Goal: Transaction & Acquisition: Purchase product/service

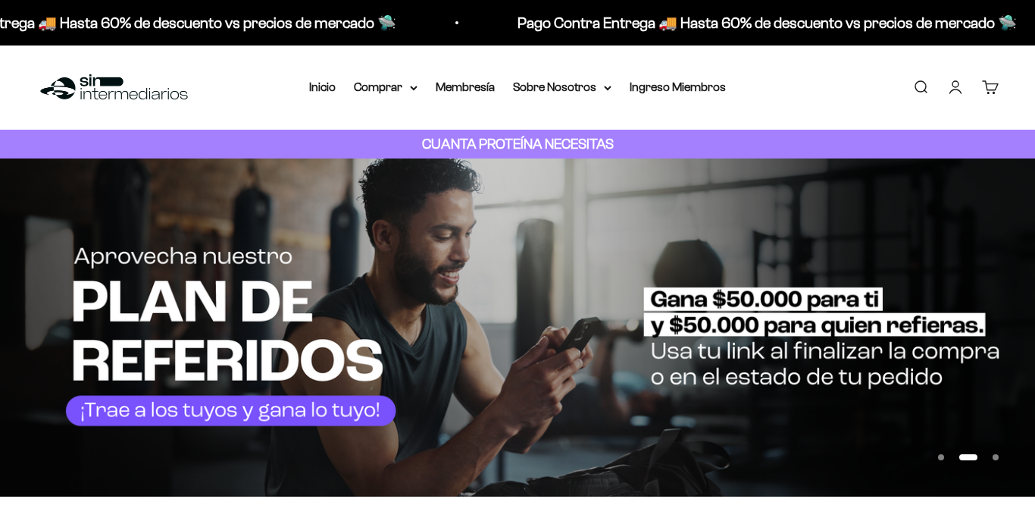
click at [951, 84] on link "Iniciar sesión" at bounding box center [955, 87] width 17 height 17
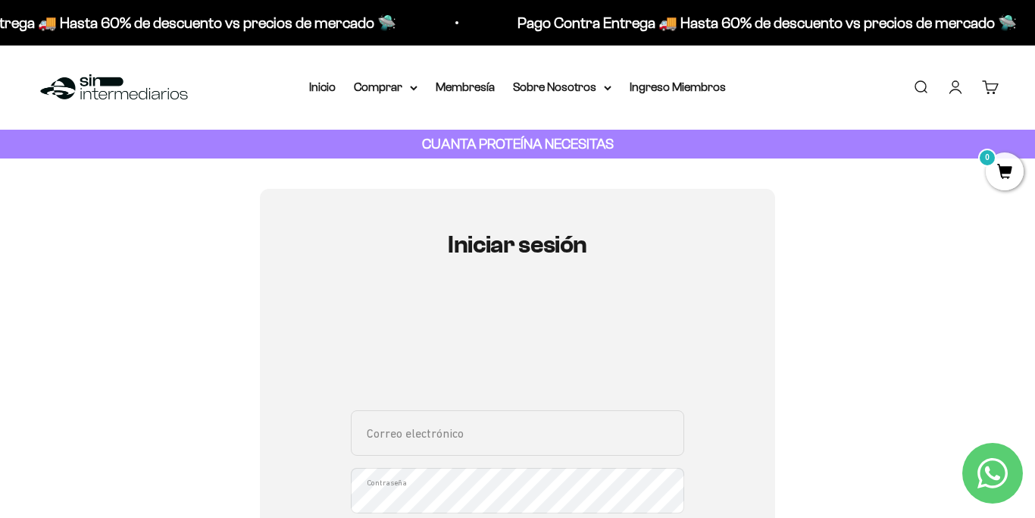
click at [518, 433] on input "Correo electrónico" at bounding box center [517, 432] width 333 height 45
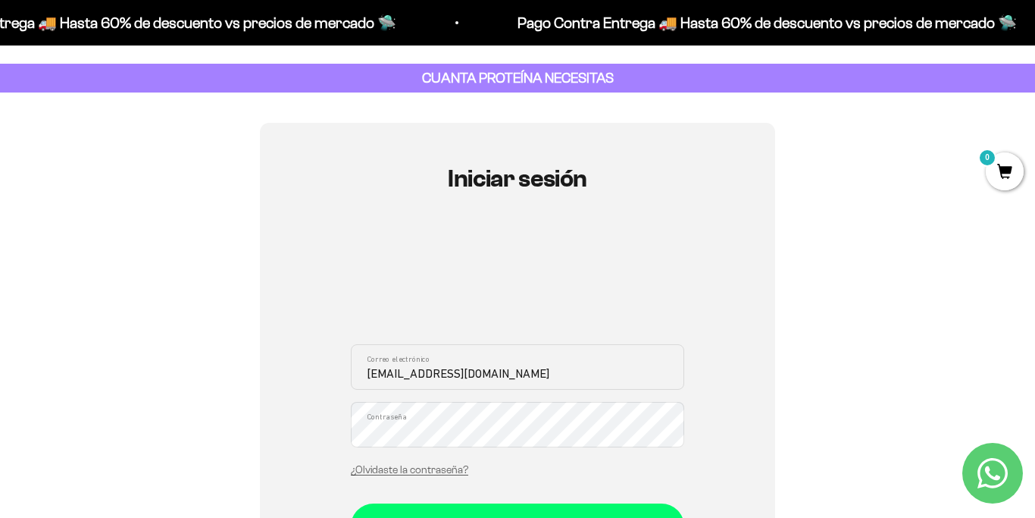
scroll to position [108, 0]
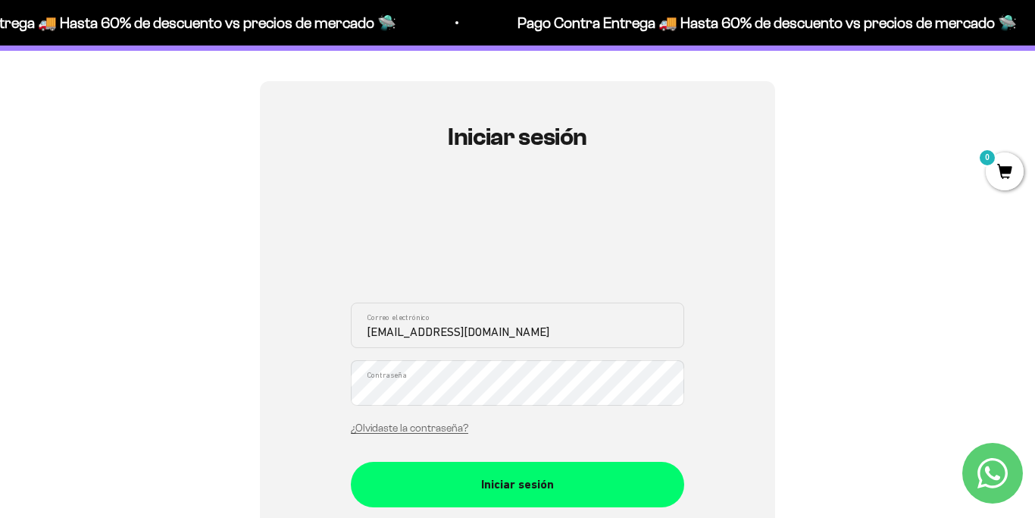
type input "[EMAIL_ADDRESS][DOMAIN_NAME]"
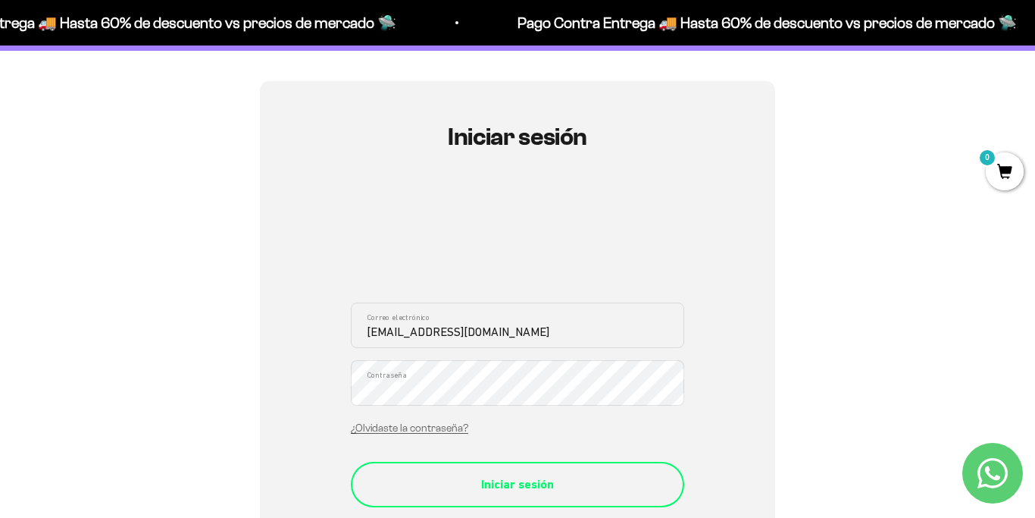
click at [468, 486] on div "Iniciar sesión" at bounding box center [517, 484] width 273 height 20
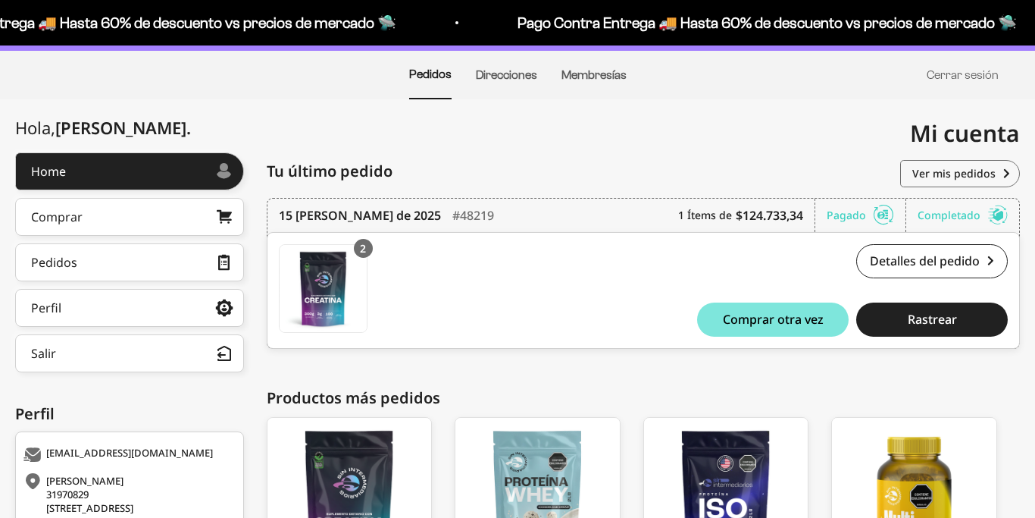
scroll to position [41, 0]
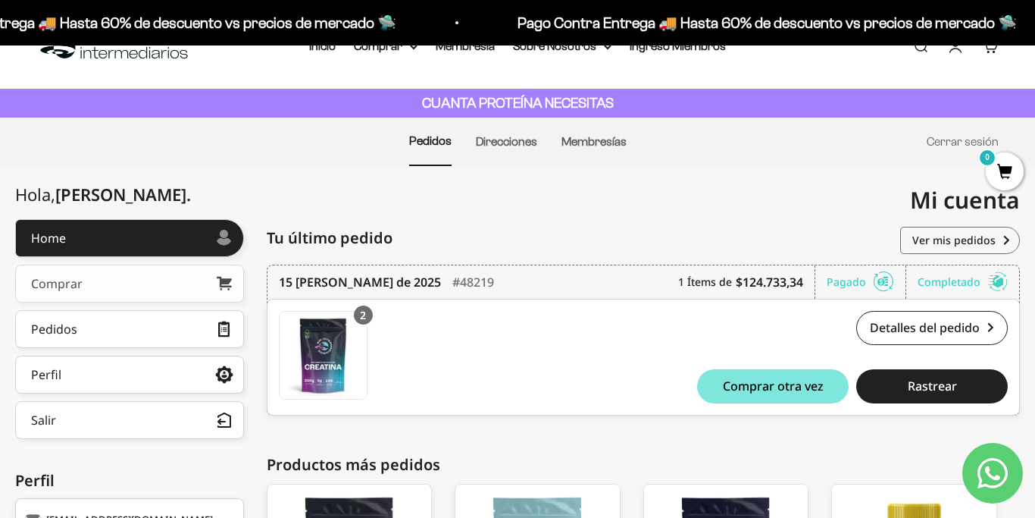
click at [135, 276] on link "Comprar" at bounding box center [129, 283] width 229 height 38
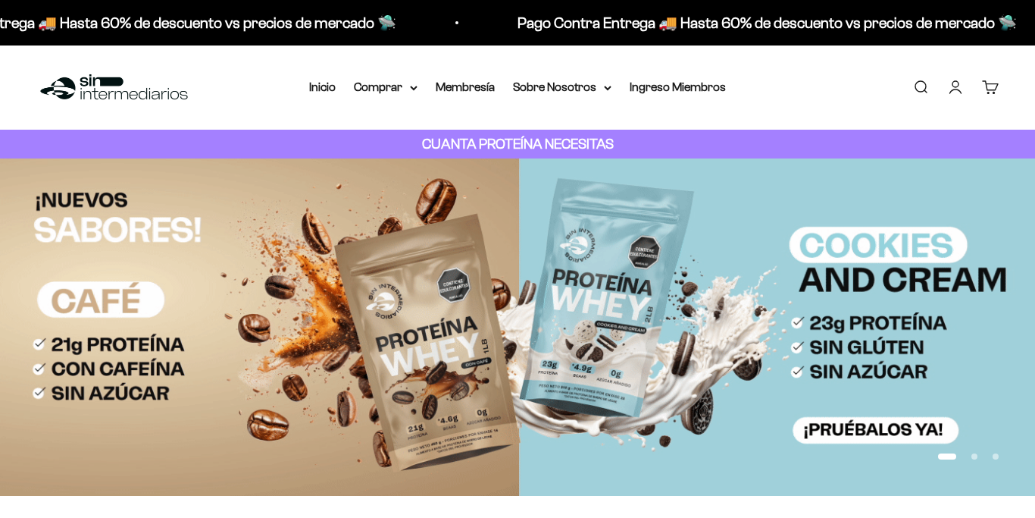
click at [408, 89] on summary "Comprar" at bounding box center [386, 87] width 64 height 20
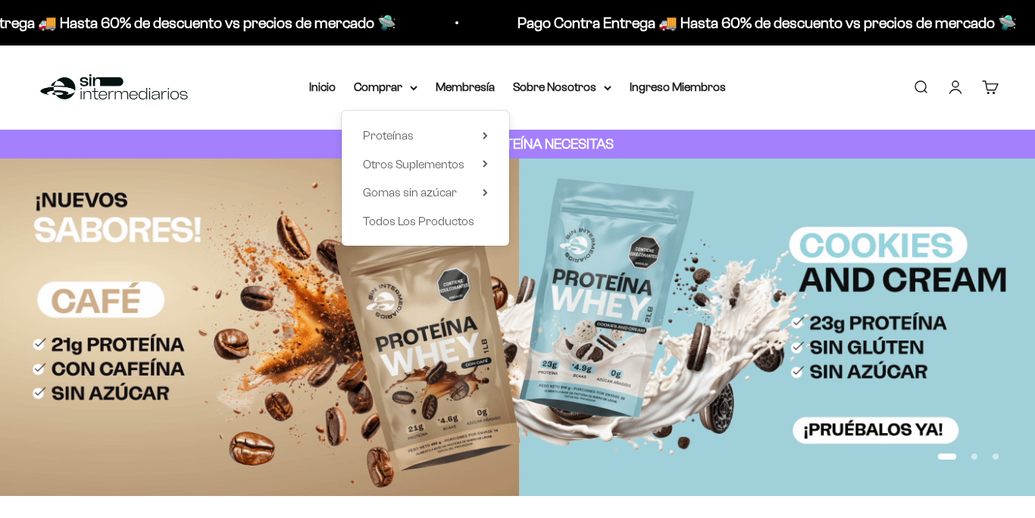
click at [412, 161] on span "Otros Suplementos" at bounding box center [414, 164] width 102 height 13
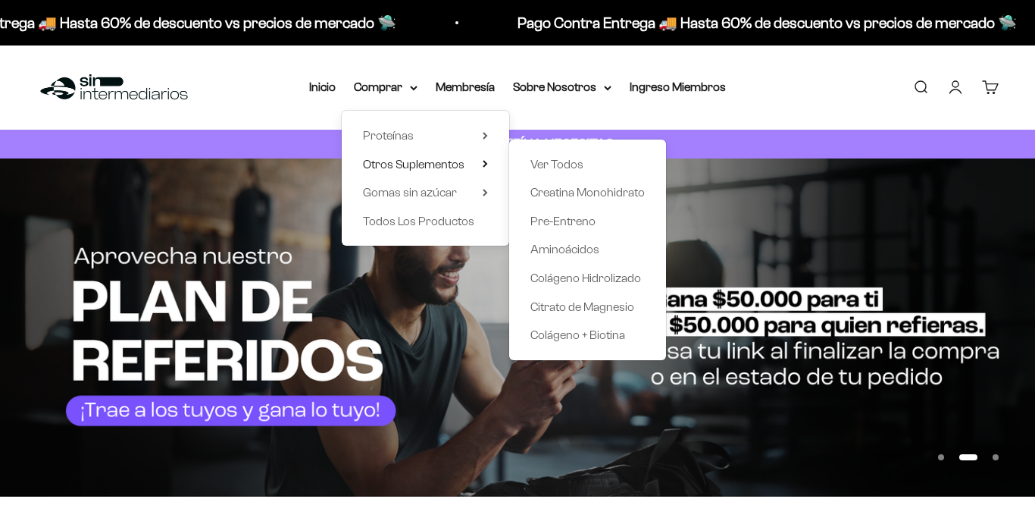
click at [547, 192] on span "Creatina Monohidrato" at bounding box center [587, 192] width 114 height 13
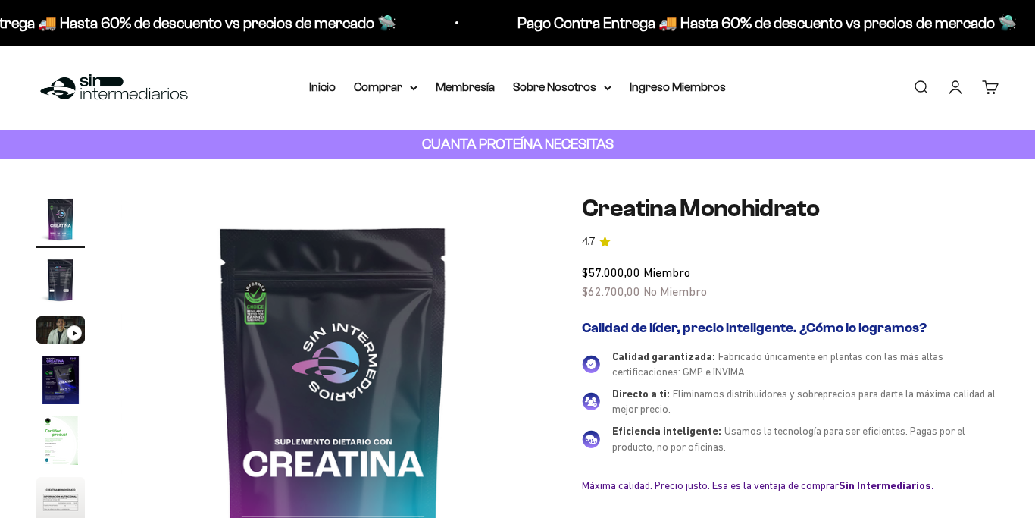
click at [950, 92] on link "Cuenta" at bounding box center [955, 87] width 17 height 17
click at [956, 87] on link "Cuenta" at bounding box center [955, 87] width 17 height 17
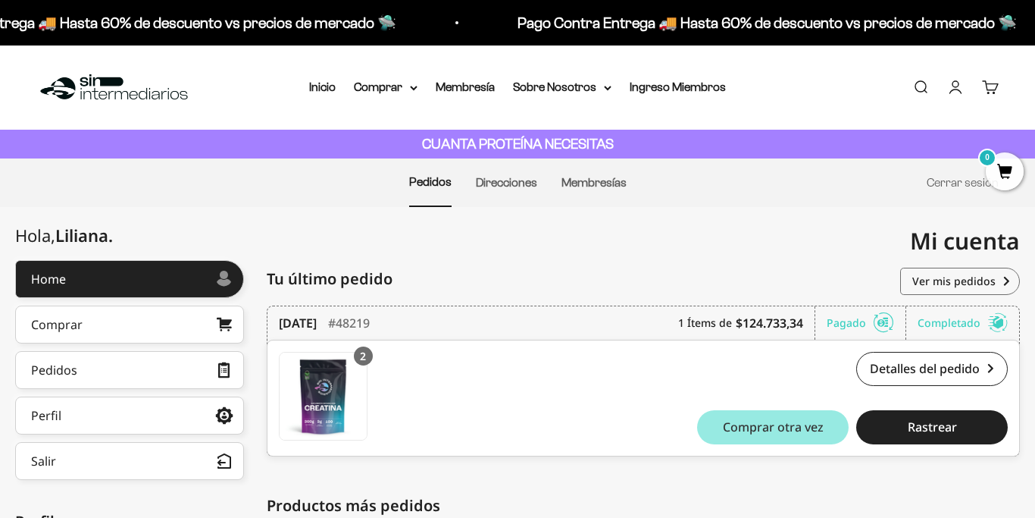
click at [748, 432] on span "Comprar otra vez" at bounding box center [773, 427] width 101 height 12
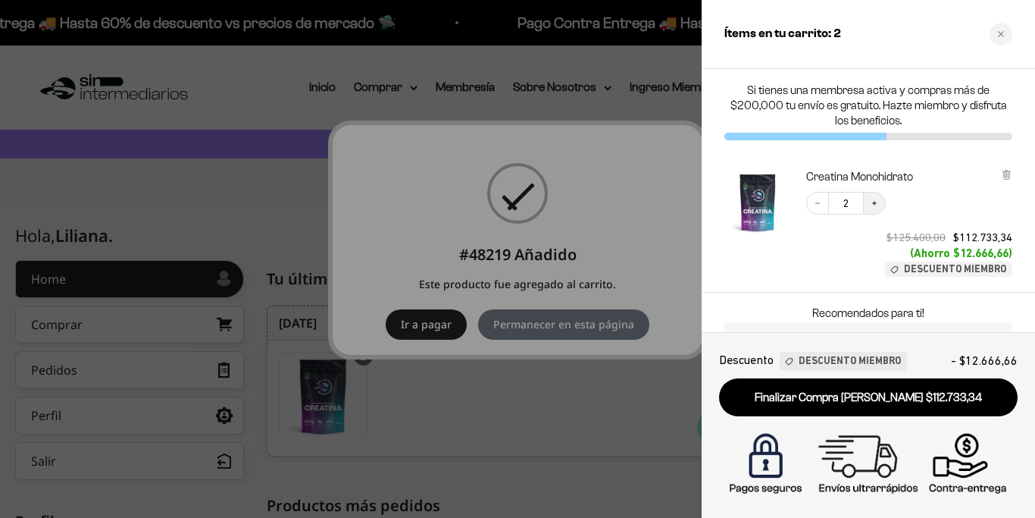
click at [874, 203] on icon "Increase quantity" at bounding box center [874, 203] width 9 height 9
click at [876, 203] on icon "Increase quantity" at bounding box center [874, 203] width 5 height 5
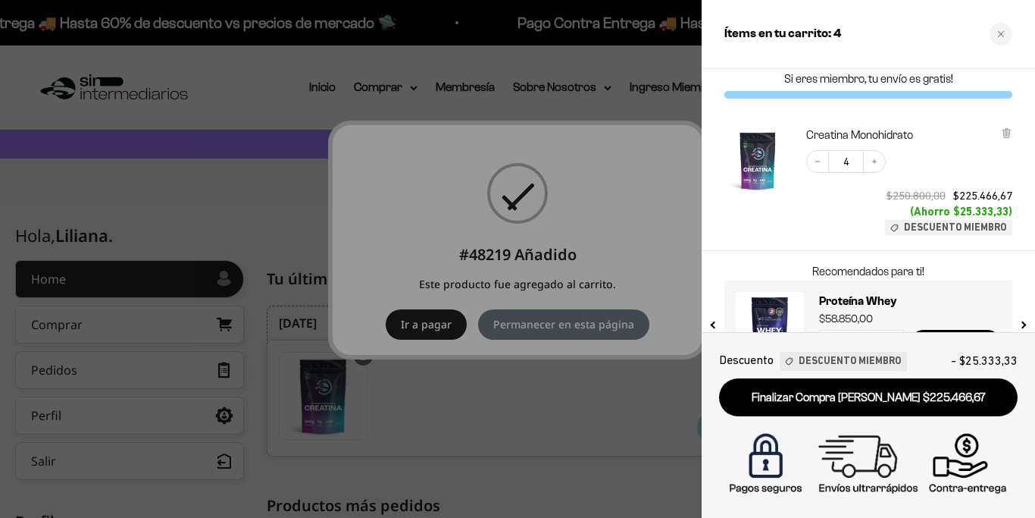
scroll to position [62, 0]
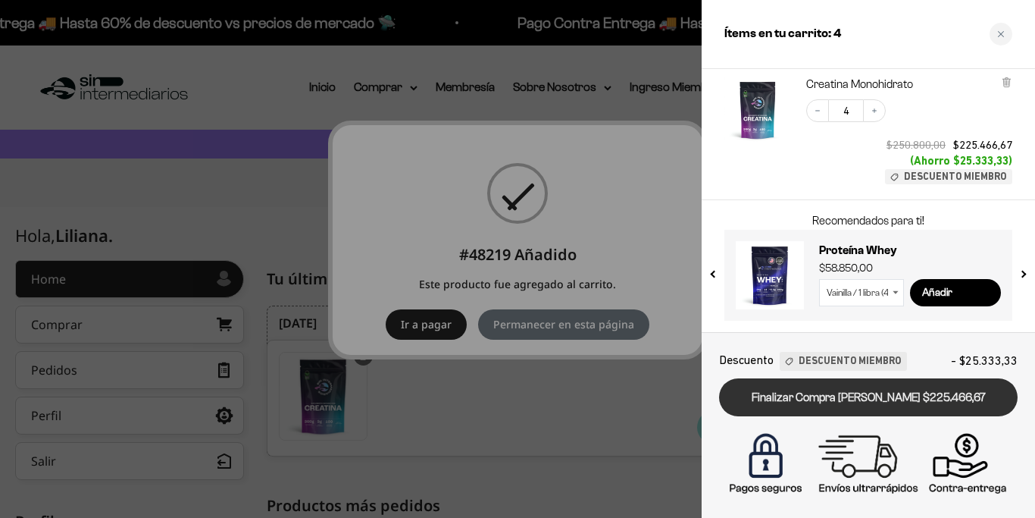
click at [920, 396] on link "Finalizar Compra Segura $225.466,67" at bounding box center [868, 397] width 299 height 39
